Goal: Find specific page/section: Find specific page/section

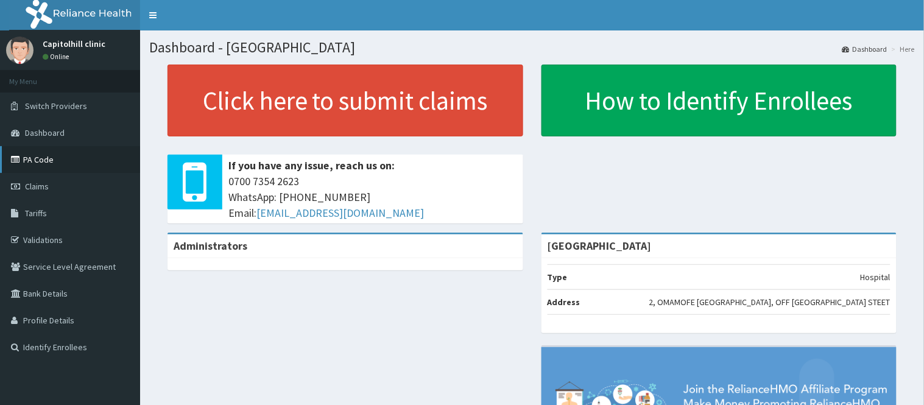
click at [43, 160] on link "PA Code" at bounding box center [70, 159] width 140 height 27
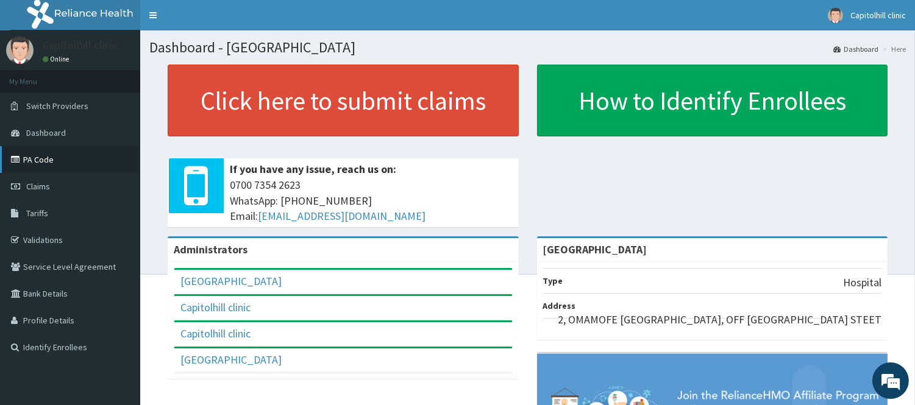
click at [68, 153] on link "PA Code" at bounding box center [70, 159] width 140 height 27
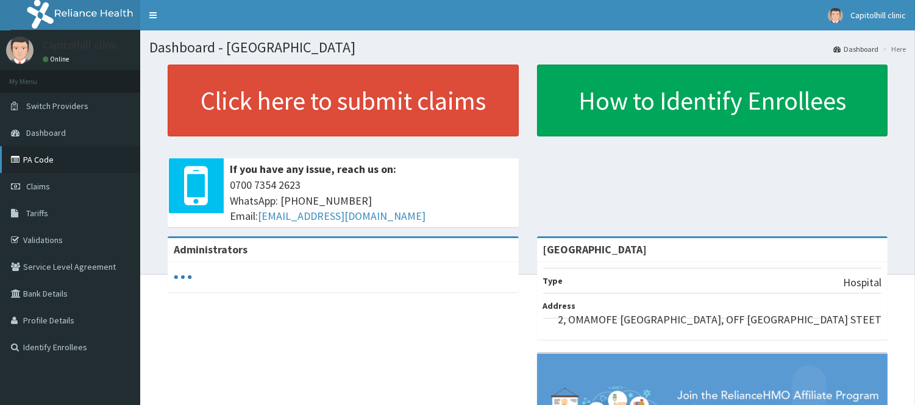
click at [51, 157] on link "PA Code" at bounding box center [70, 159] width 140 height 27
